Goal: Information Seeking & Learning: Learn about a topic

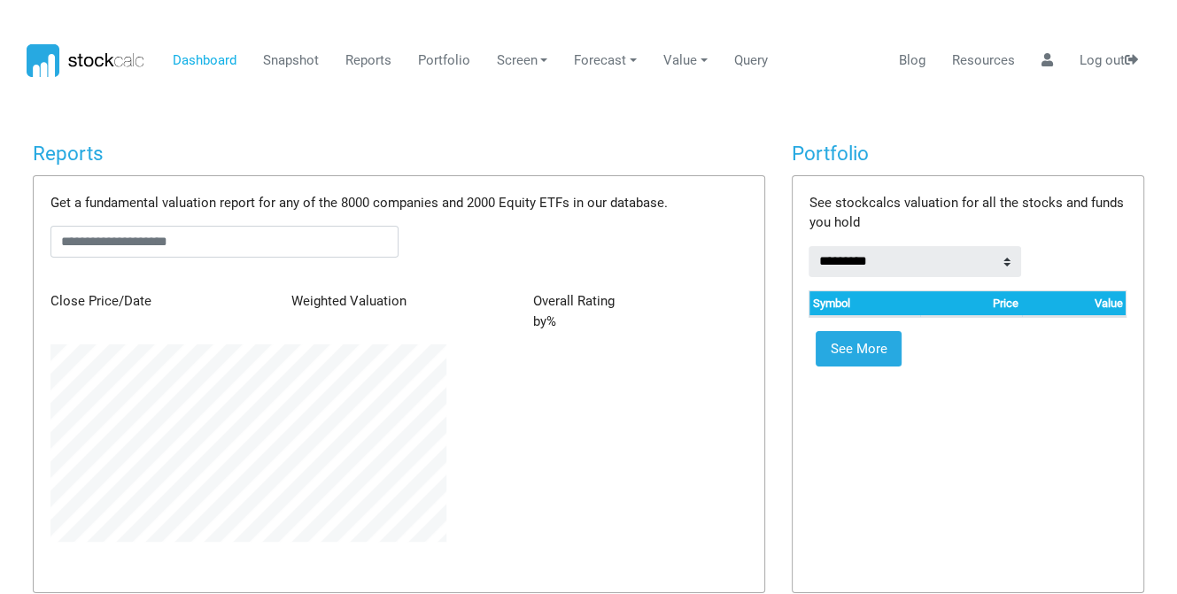
scroll to position [197, 421]
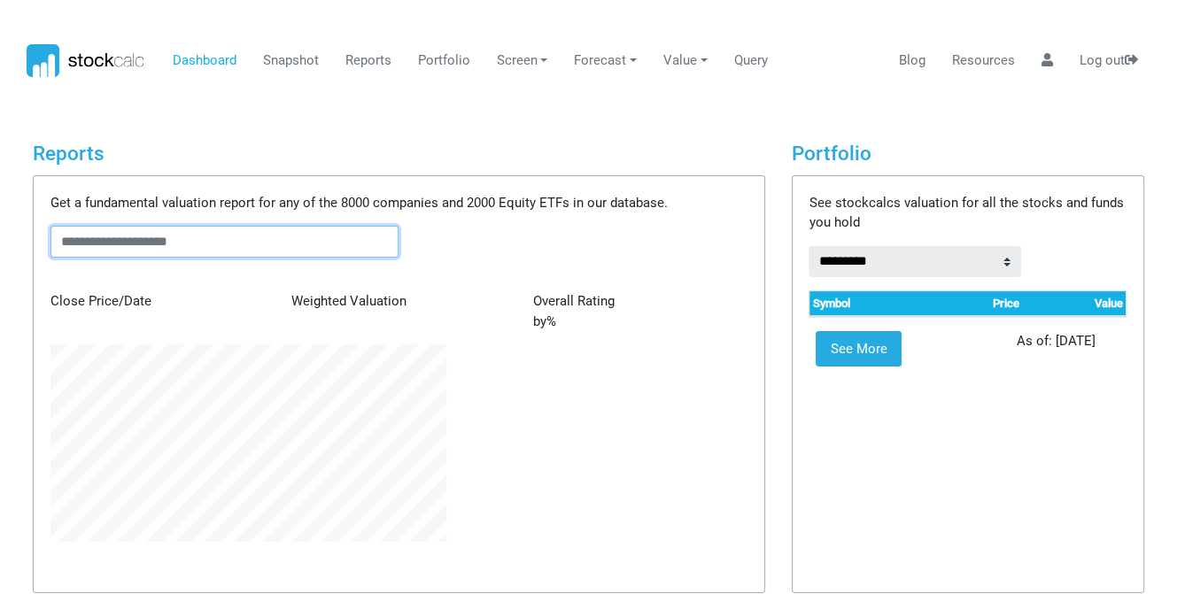
click at [208, 241] on input "text" at bounding box center [224, 242] width 349 height 32
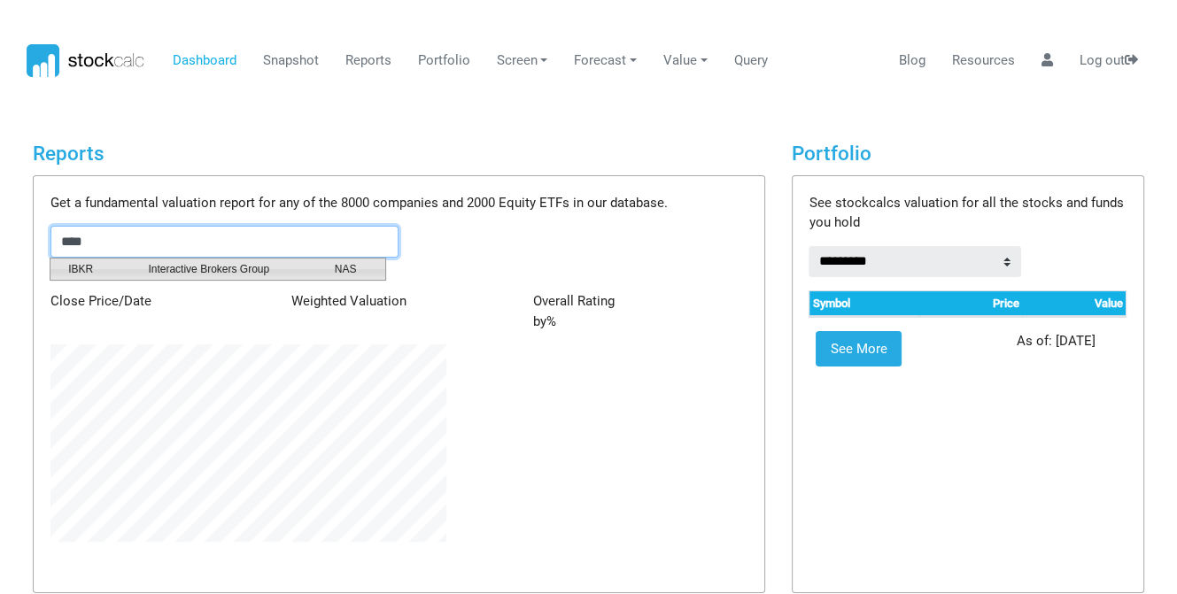
click at [205, 268] on span "Interactive Brokers Group" at bounding box center [228, 269] width 186 height 16
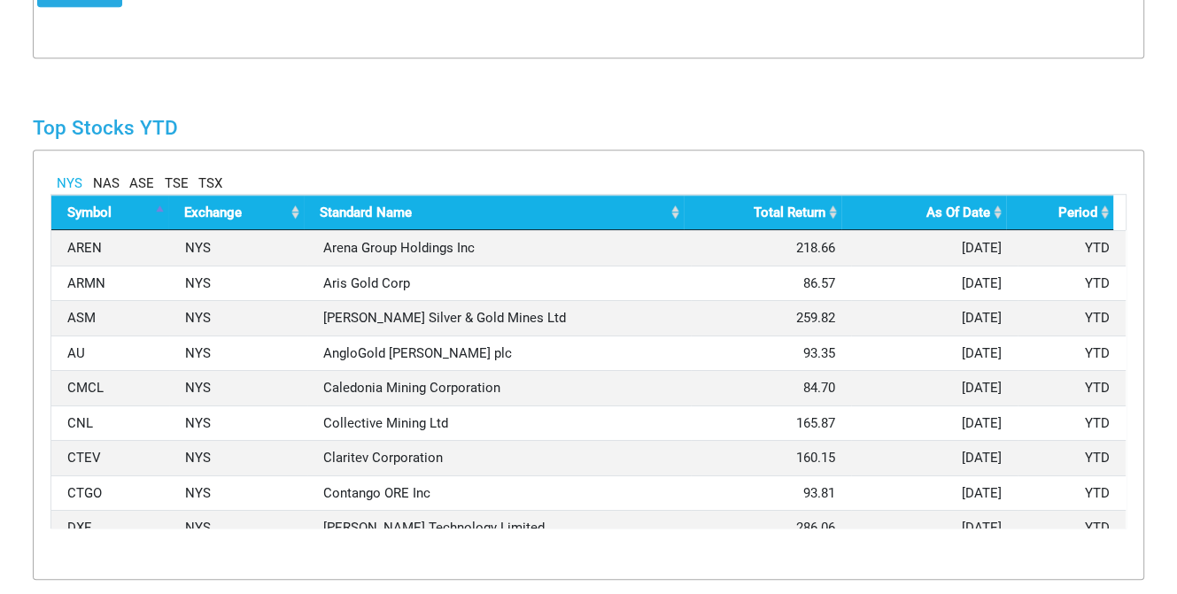
scroll to position [974, 0]
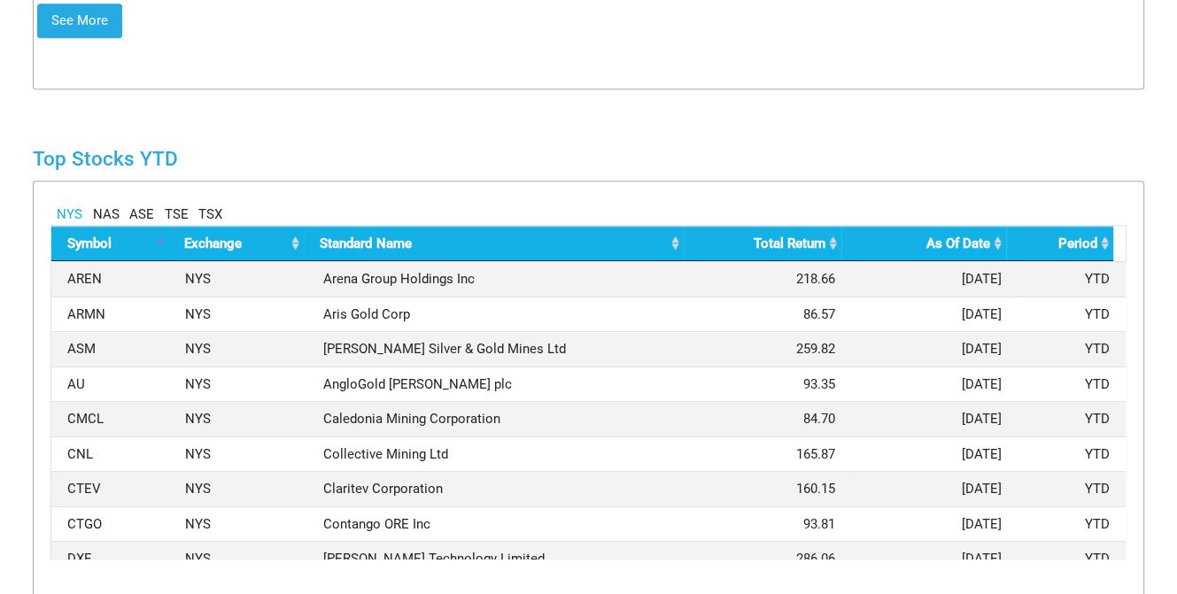
click at [108, 213] on link "NAS" at bounding box center [106, 215] width 27 height 20
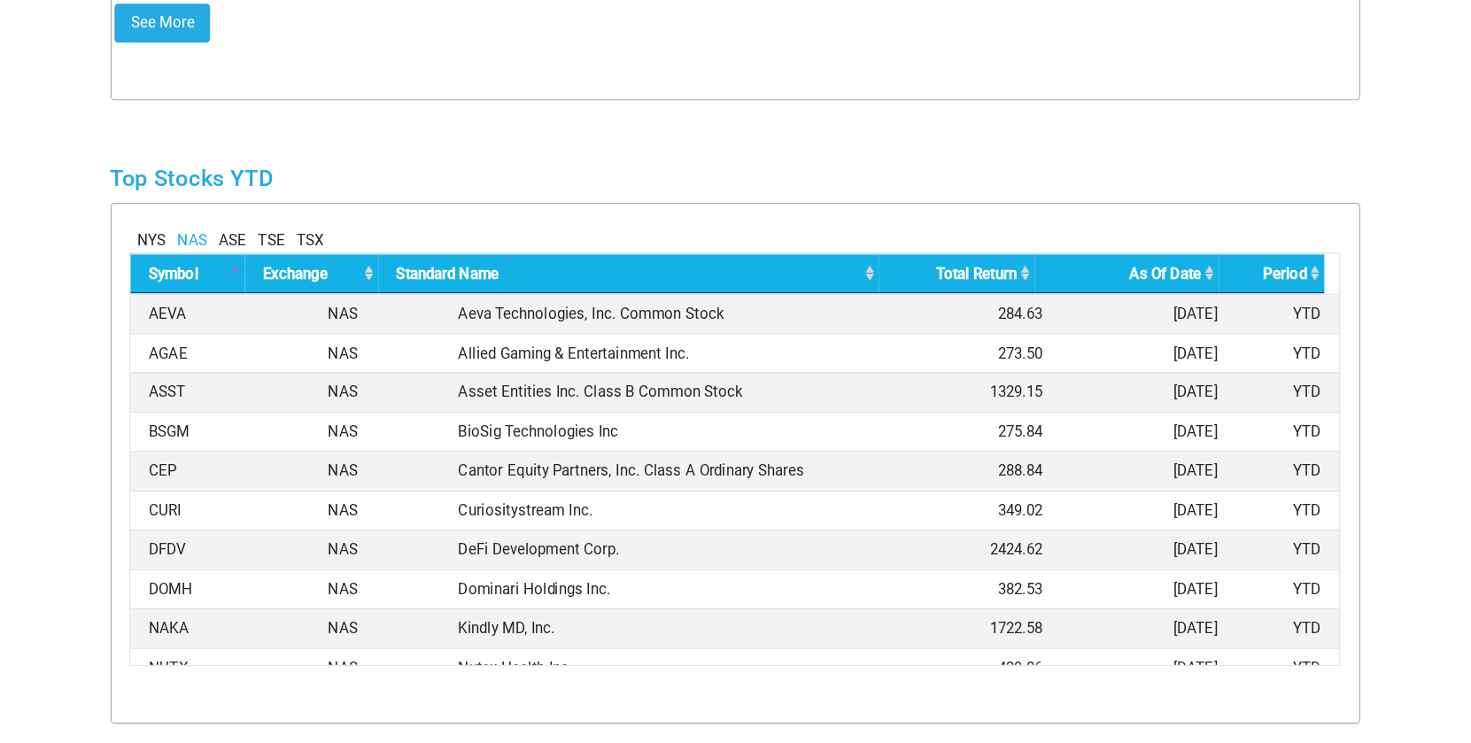
scroll to position [297, 421]
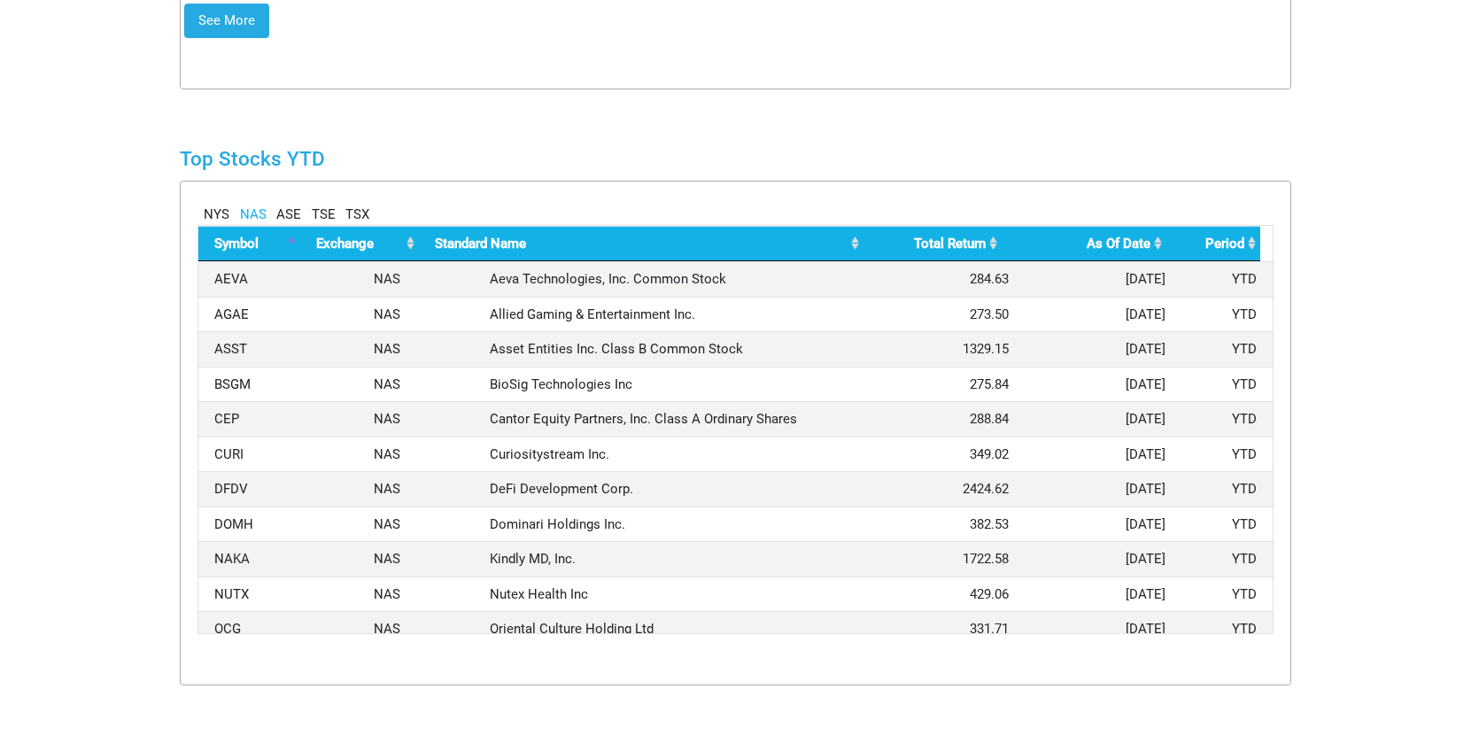
drag, startPoint x: 1189, startPoint y: 6, endPoint x: 903, endPoint y: 96, distance: 299.6
click at [903, 96] on div "Top Stocks YTD NYS NAS ASE TSE TSX Symbol Exchange Standard Name Total Return A…" at bounding box center [735, 373] width 1138 height 595
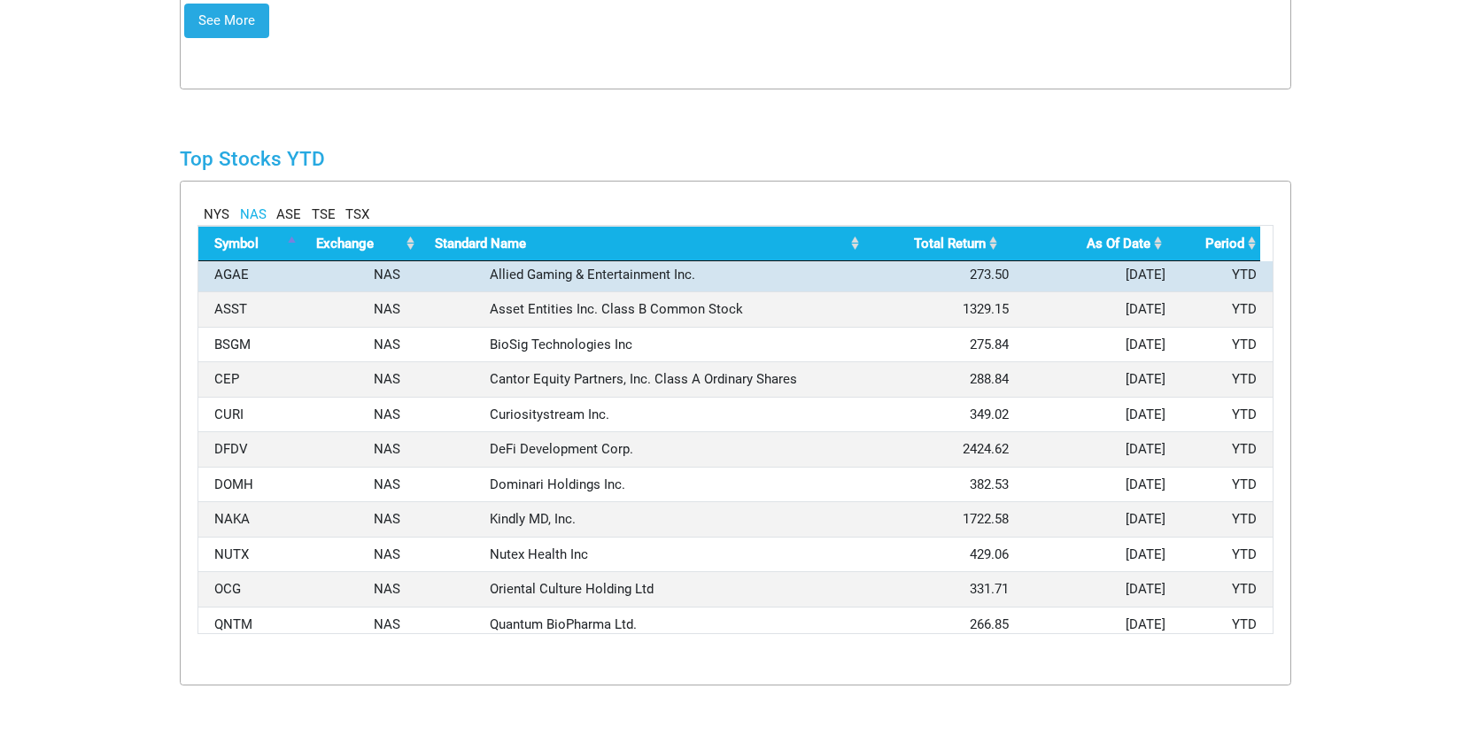
scroll to position [0, 0]
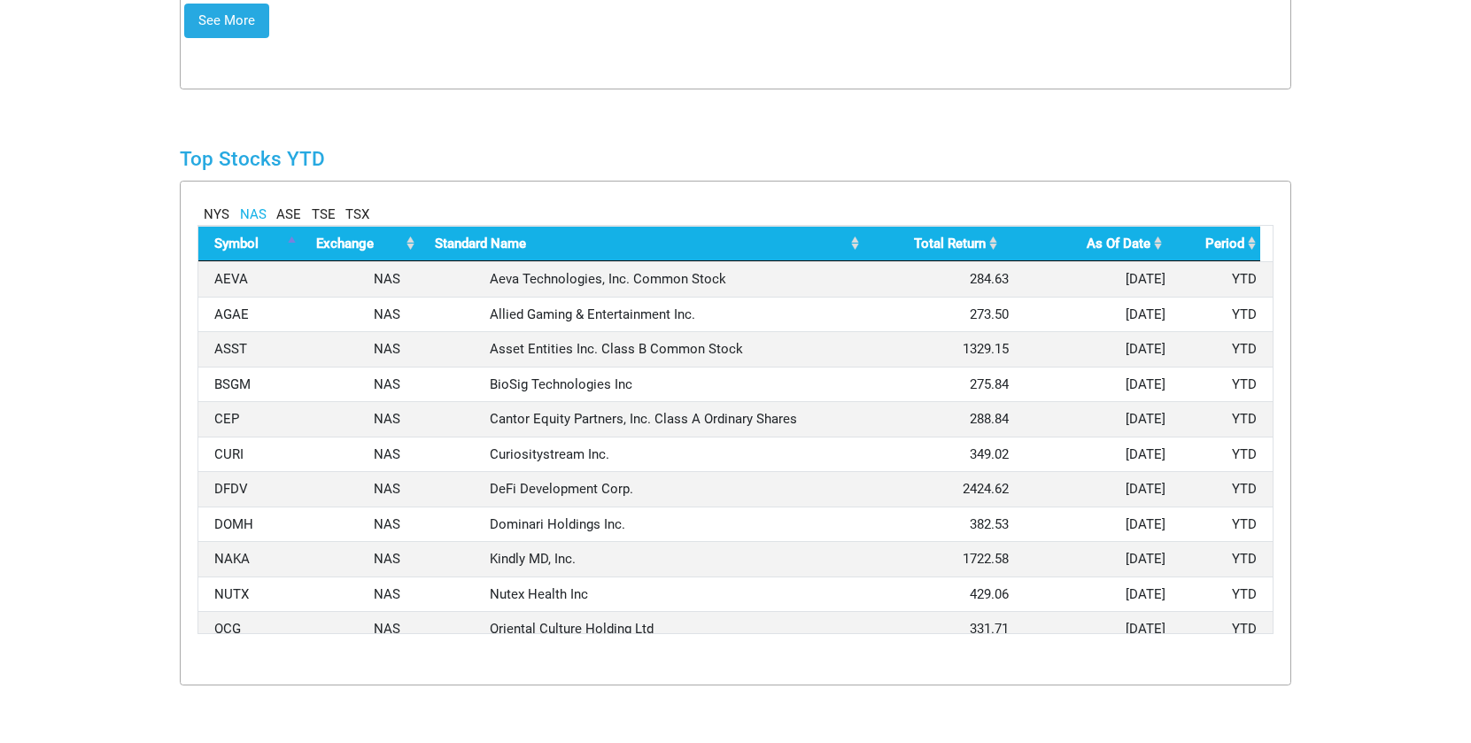
click at [961, 243] on th "Total Return" at bounding box center [932, 244] width 138 height 36
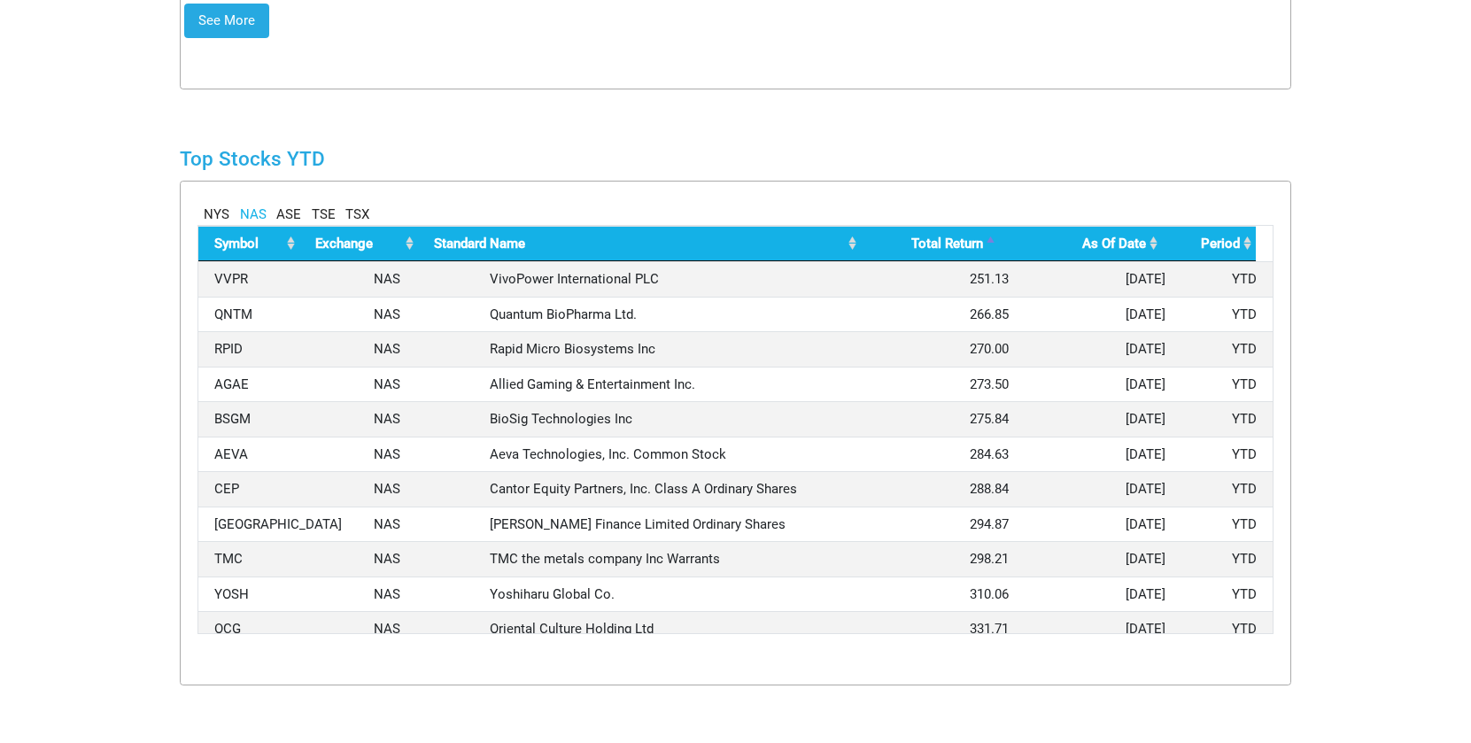
click at [1155, 241] on th "As Of Date" at bounding box center [1081, 244] width 164 height 36
click at [1155, 246] on th "As Of Date" at bounding box center [1081, 244] width 164 height 36
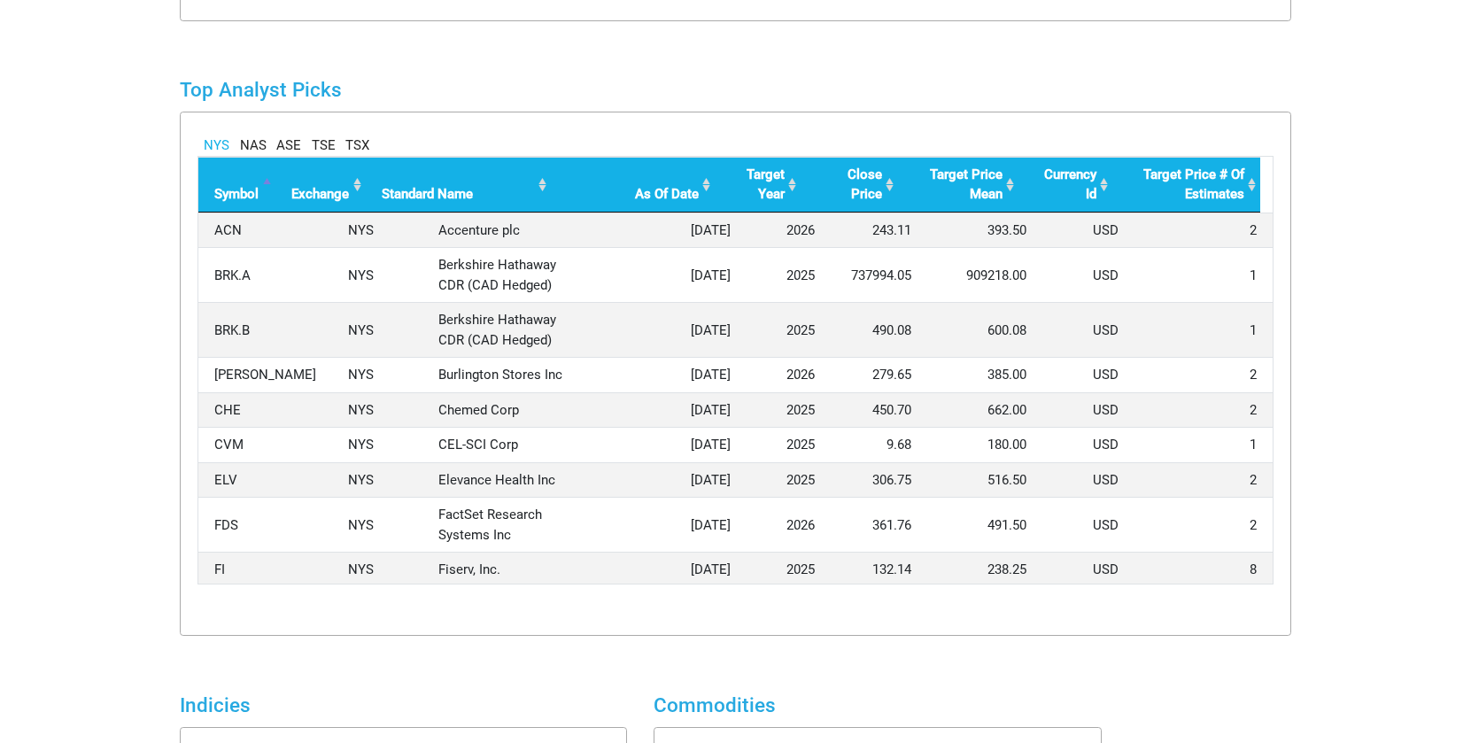
scroll to position [297, 421]
click at [254, 141] on link "NAS" at bounding box center [253, 145] width 27 height 20
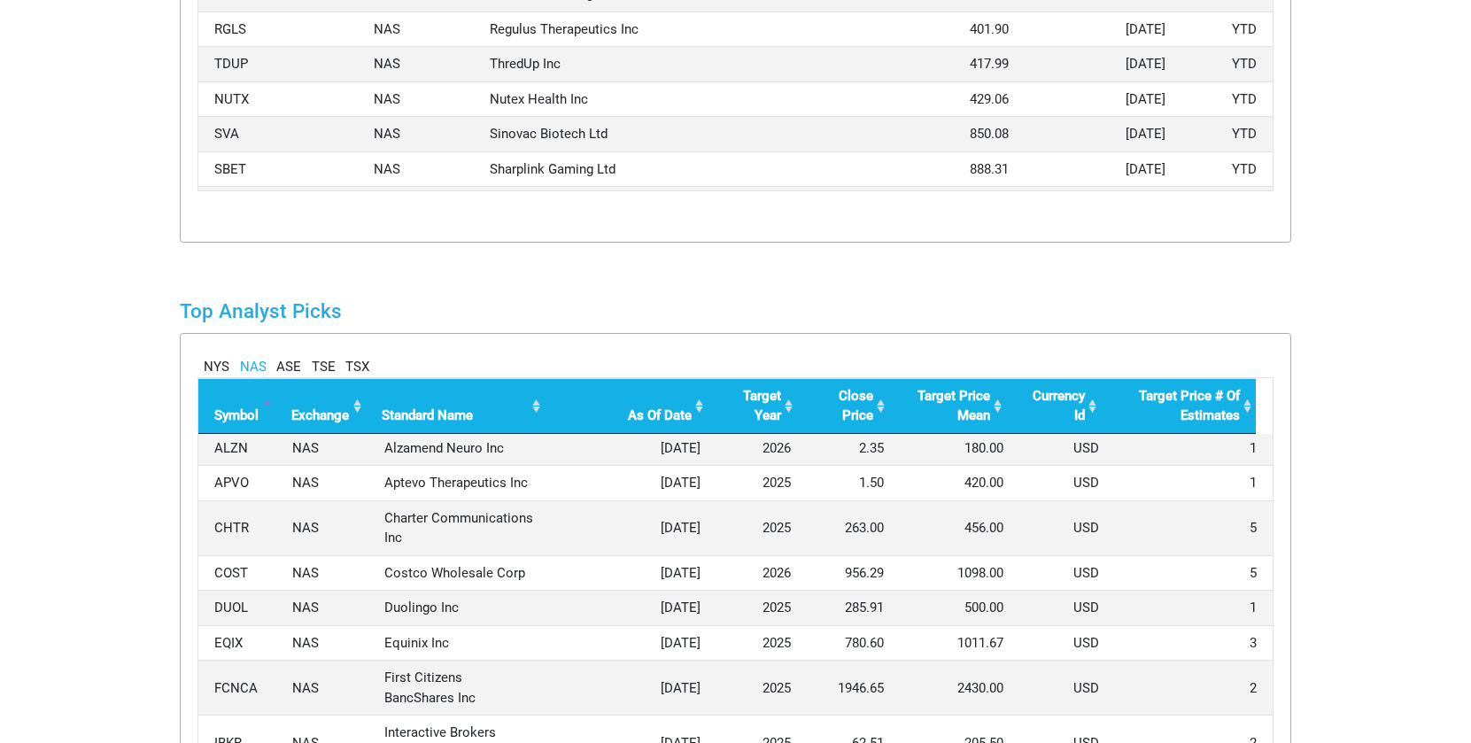
scroll to position [0, 0]
click at [222, 363] on link "NYS" at bounding box center [217, 367] width 26 height 20
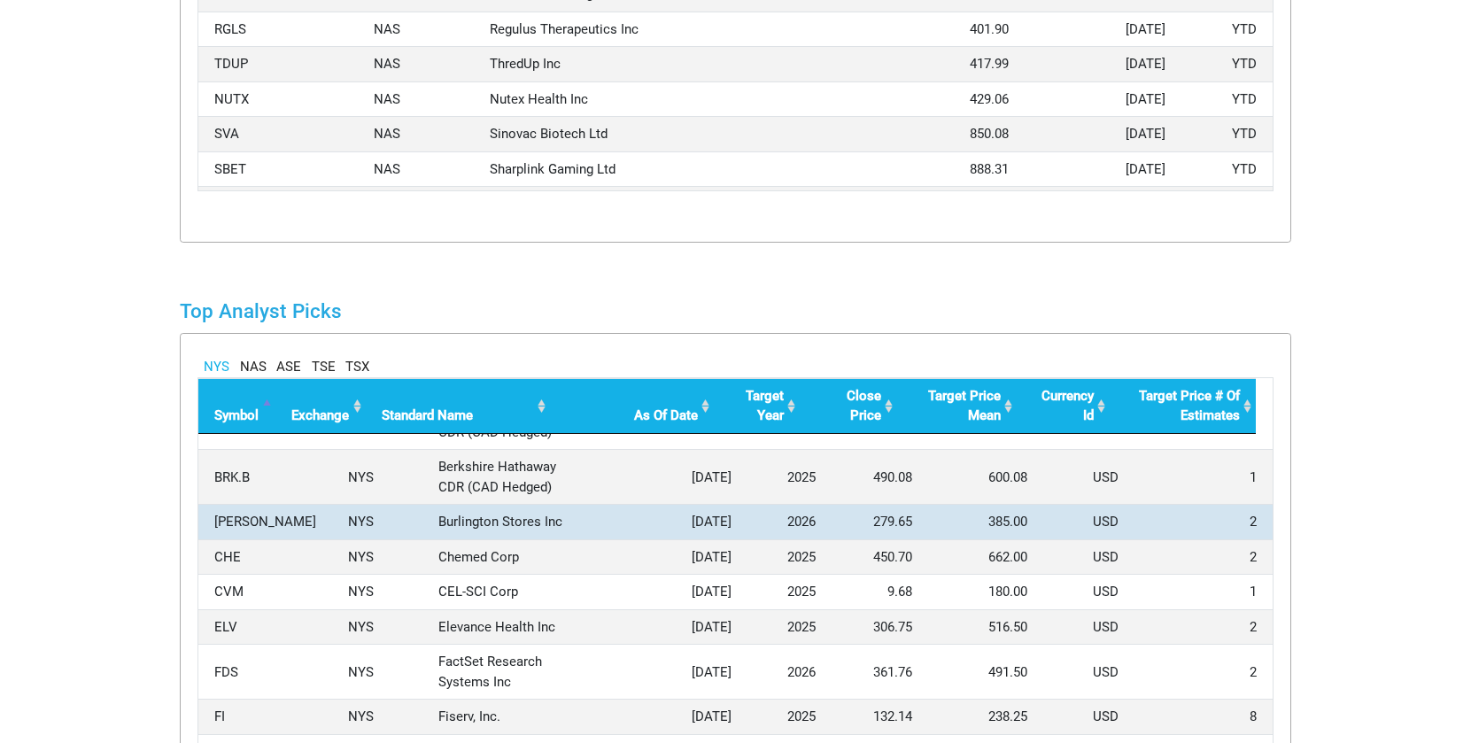
scroll to position [111, 0]
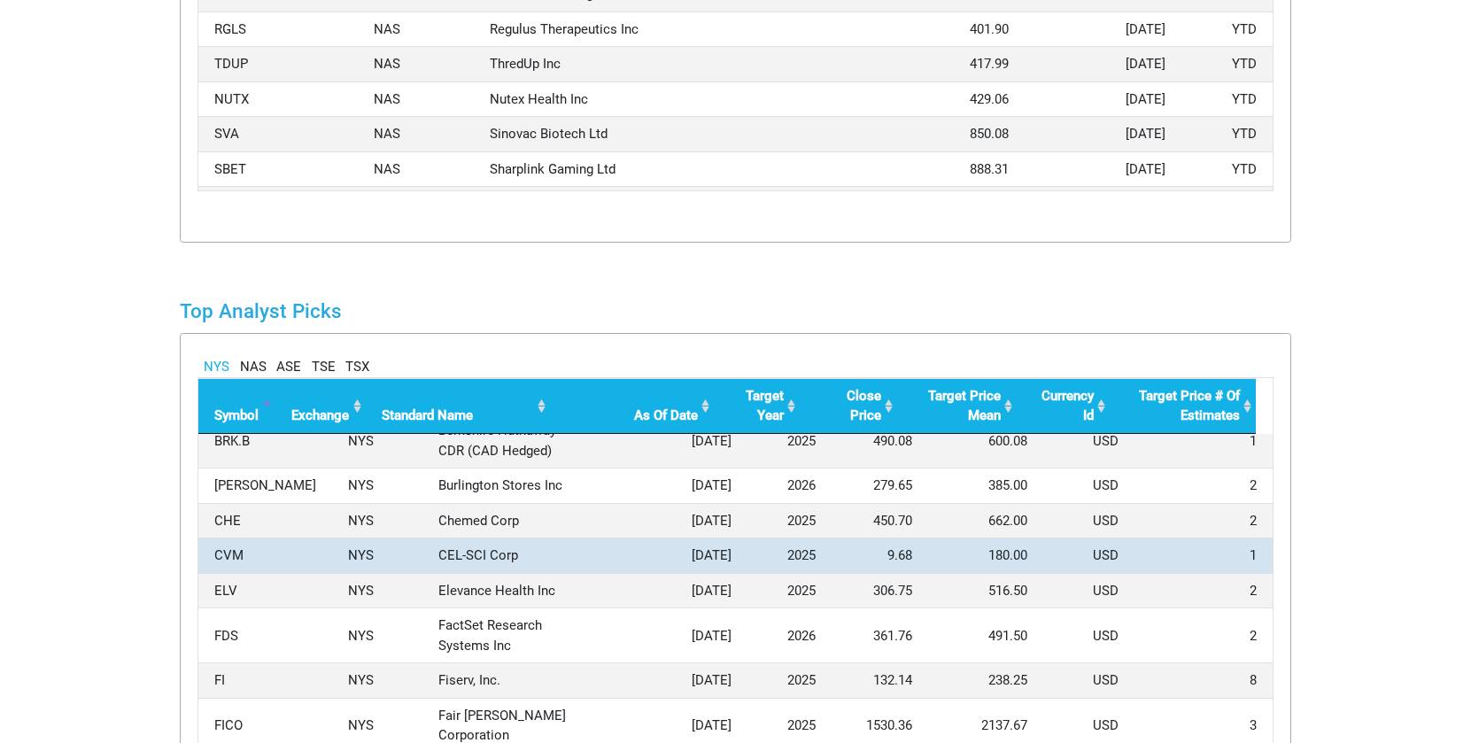
click at [251, 552] on td "CVM" at bounding box center [265, 554] width 134 height 35
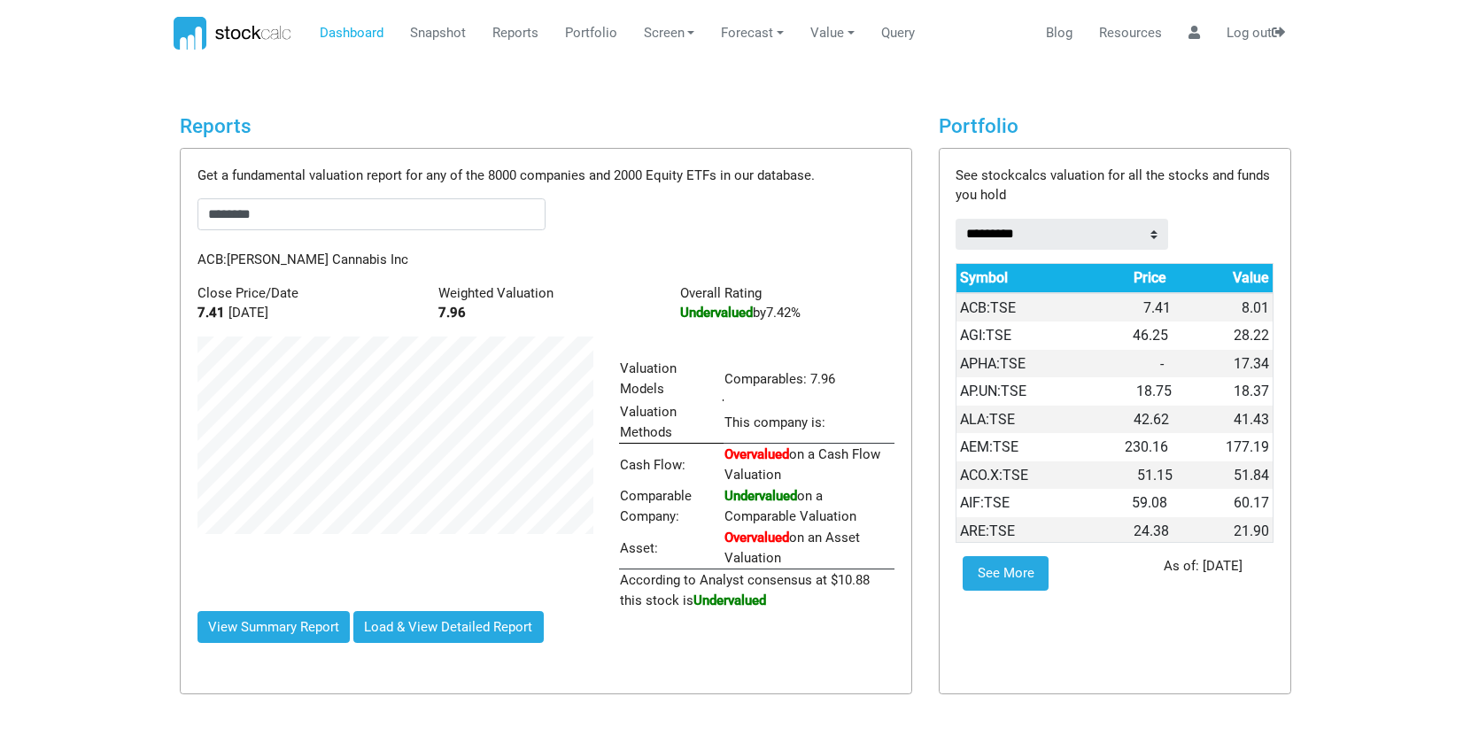
scroll to position [0, 0]
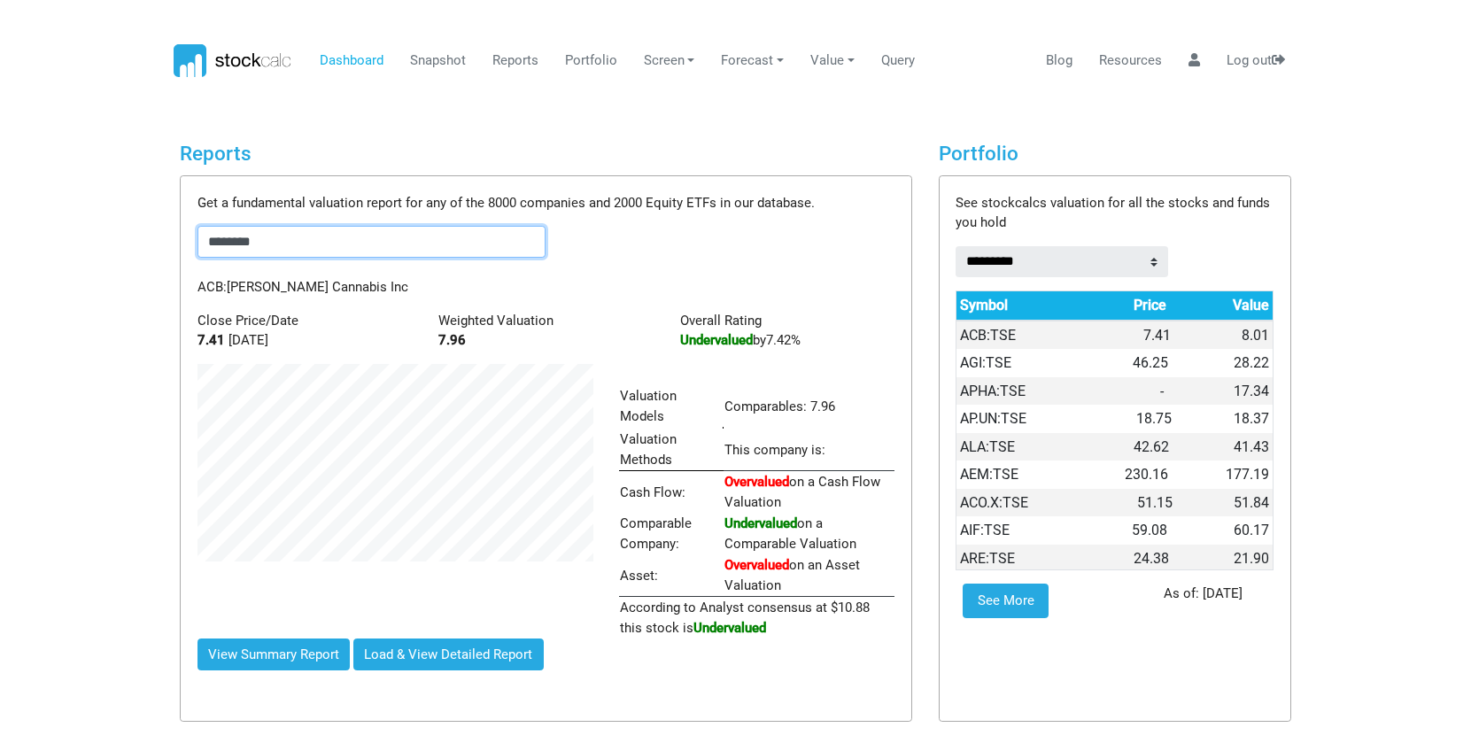
click at [284, 241] on input "********" at bounding box center [371, 242] width 349 height 32
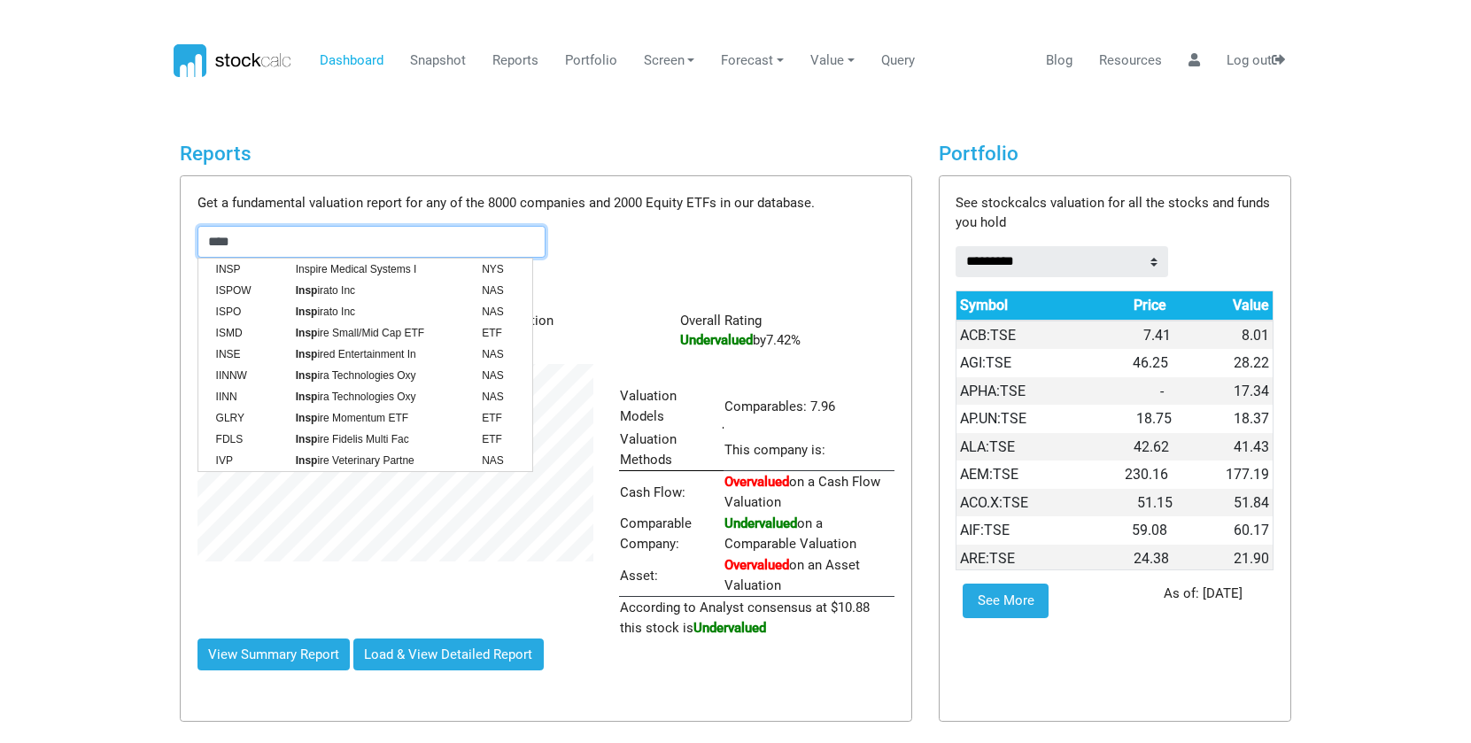
type input "****"
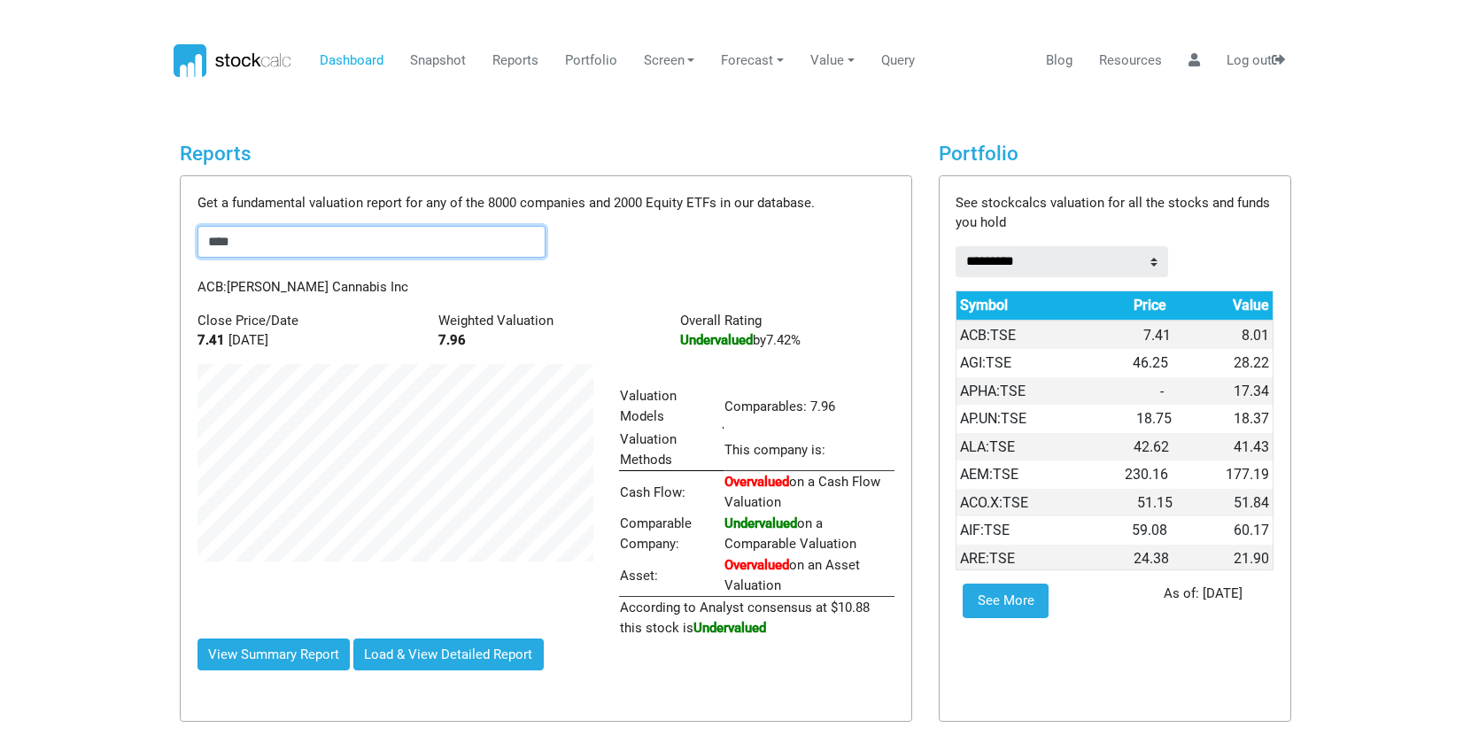
click at [284, 241] on input "****" at bounding box center [371, 242] width 349 height 32
